Goal: Book appointment/travel/reservation

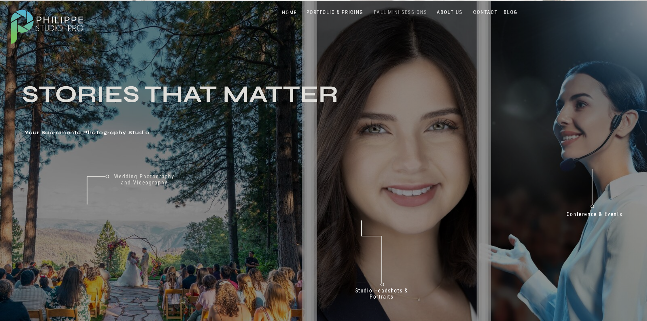
click at [405, 14] on nav "FALL MINI SESSIONS" at bounding box center [401, 12] width 56 height 6
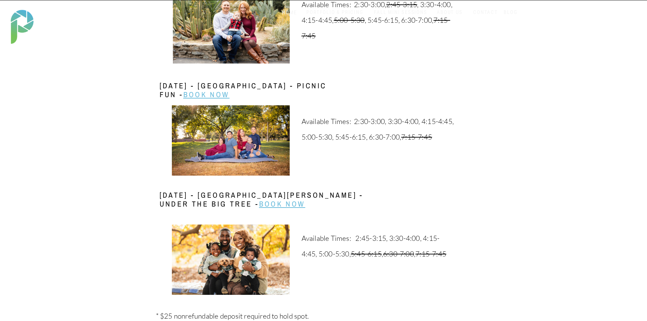
scroll to position [1291, 0]
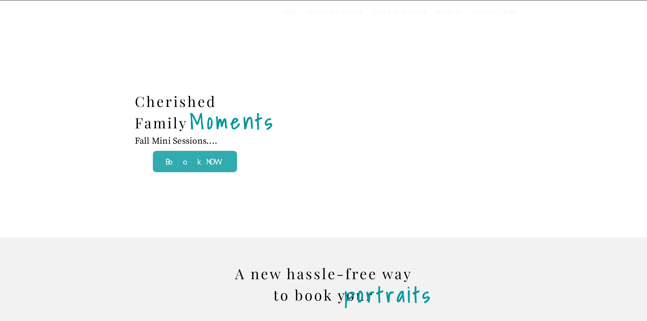
scroll to position [1291, 0]
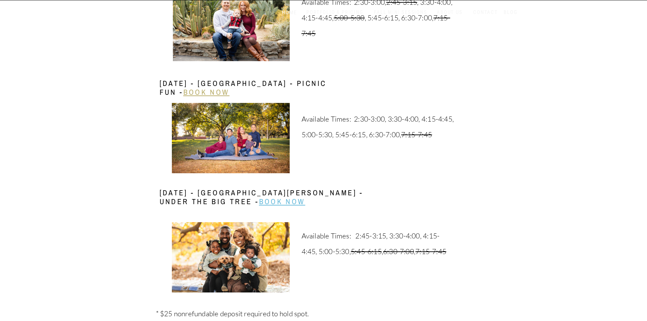
click at [230, 91] on link "Book Now" at bounding box center [206, 92] width 46 height 10
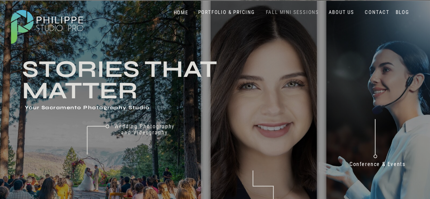
click at [281, 11] on nav "FALL MINI SESSIONS" at bounding box center [292, 12] width 56 height 6
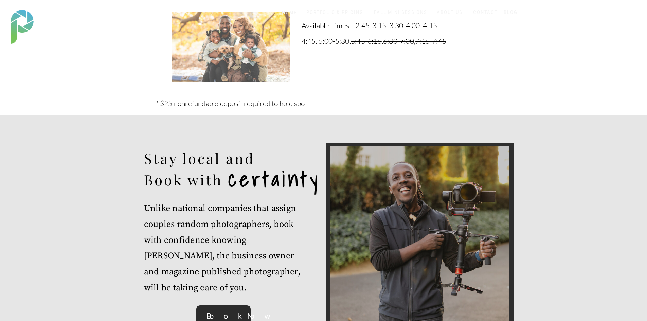
scroll to position [1767, 0]
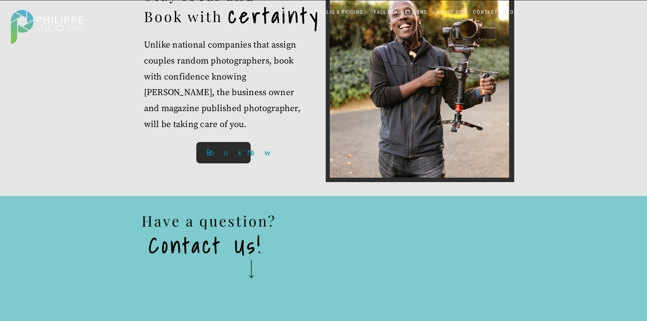
click at [224, 153] on b "Book Now" at bounding box center [242, 152] width 70 height 9
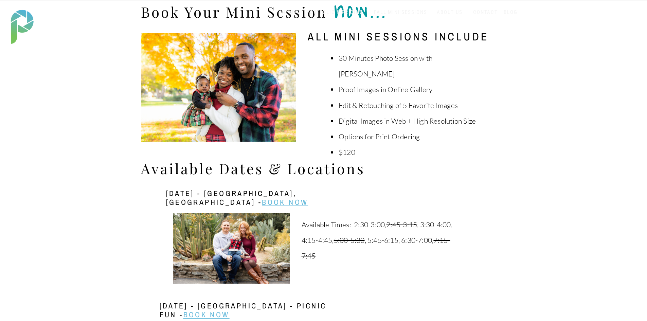
scroll to position [1058, 0]
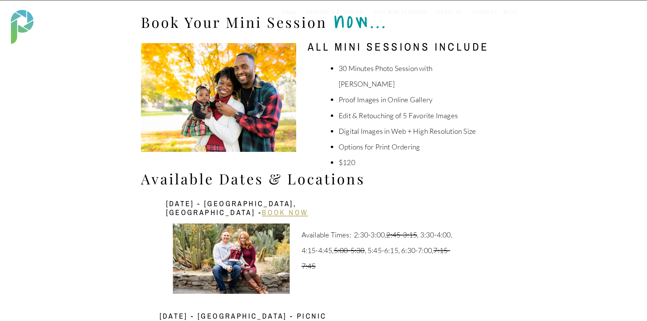
click at [282, 211] on link "BOOK NOW" at bounding box center [285, 212] width 46 height 10
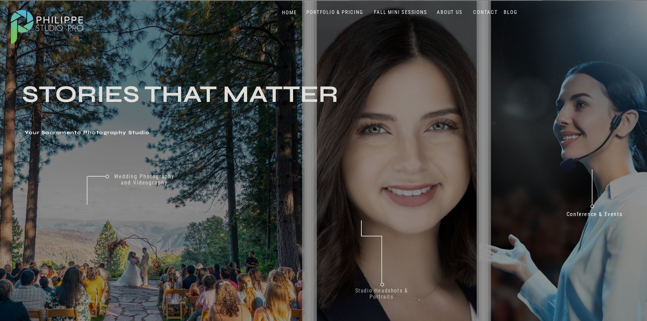
click at [375, 294] on nav "Studio Headshots & Portraits" at bounding box center [381, 295] width 69 height 15
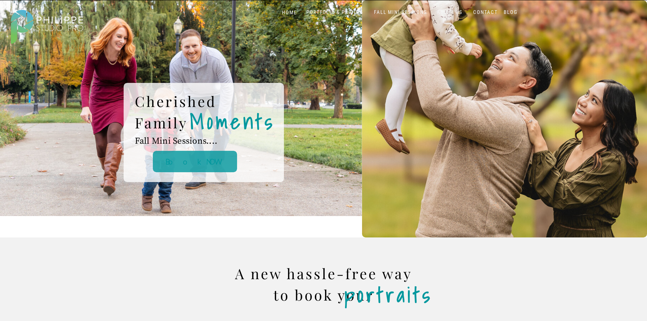
click at [215, 162] on p "Book NOW" at bounding box center [194, 161] width 141 height 13
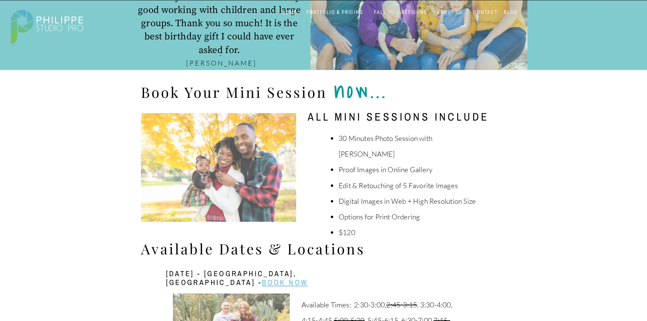
scroll to position [1058, 0]
